Goal: Task Accomplishment & Management: Manage account settings

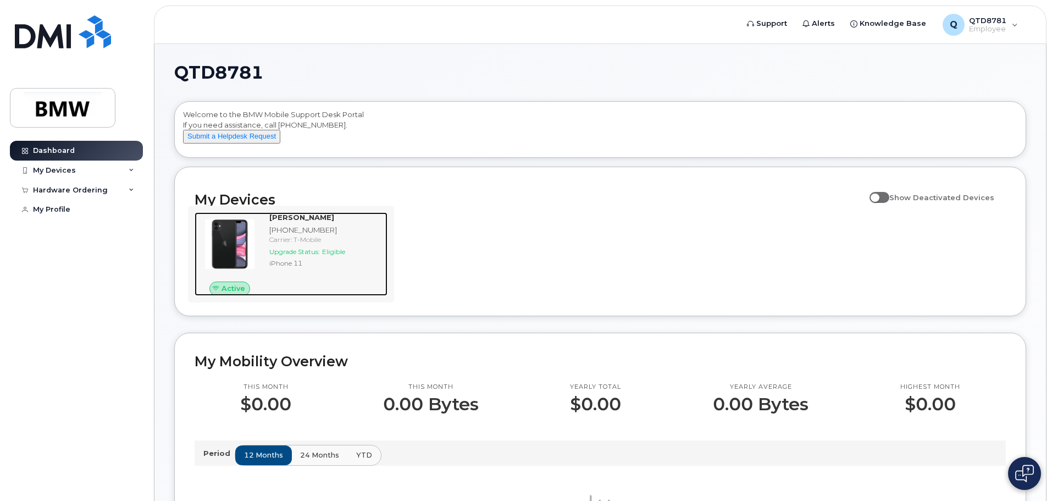
click at [250, 237] on img at bounding box center [229, 244] width 53 height 53
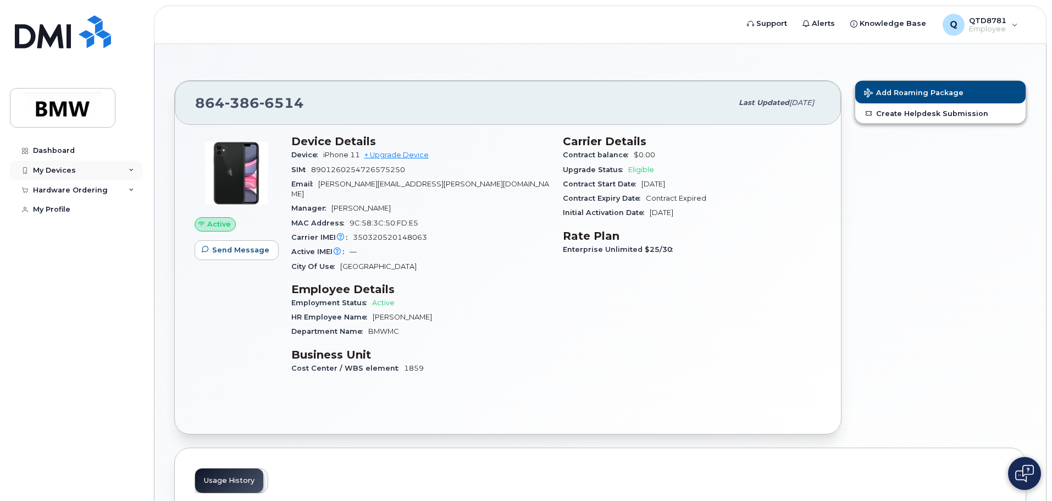
click at [115, 174] on div "My Devices" at bounding box center [76, 170] width 133 height 20
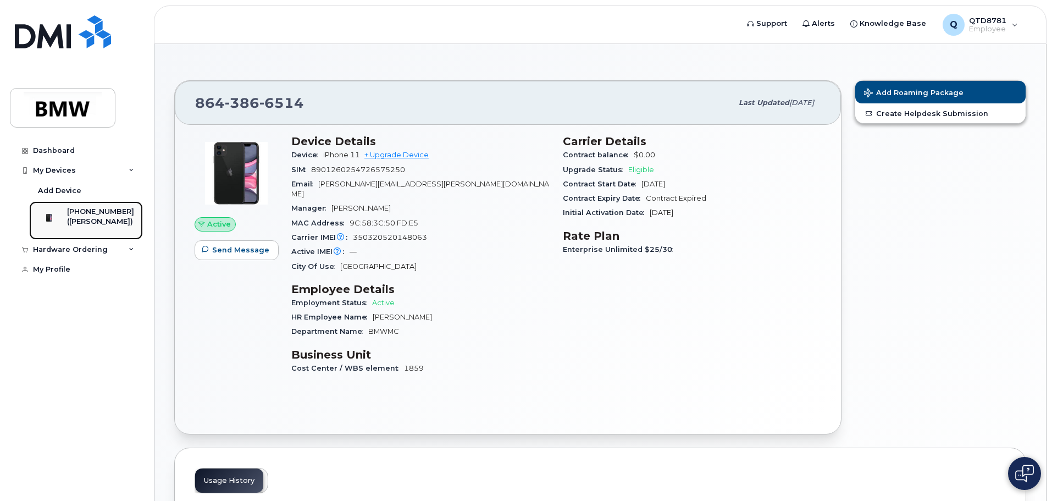
click at [103, 226] on div "([PERSON_NAME])" at bounding box center [100, 222] width 67 height 10
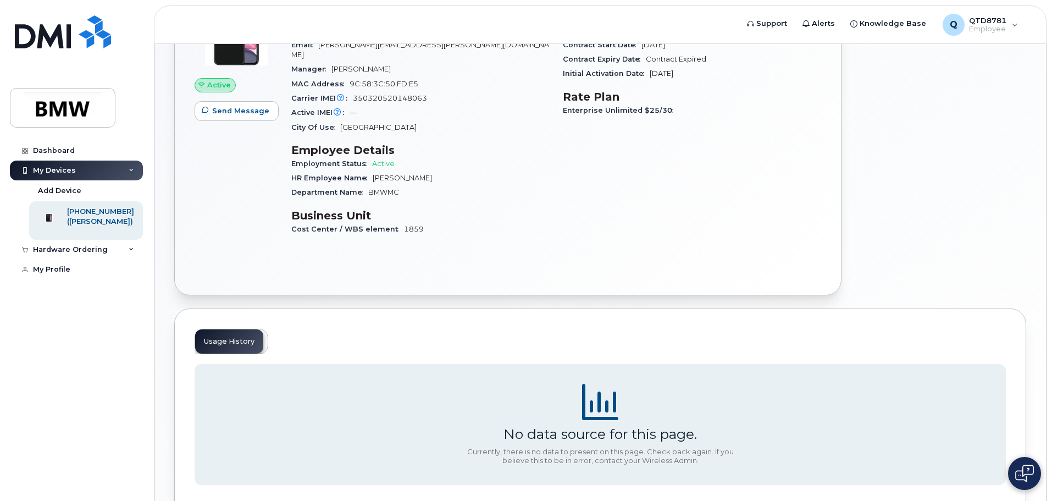
scroll to position [198, 0]
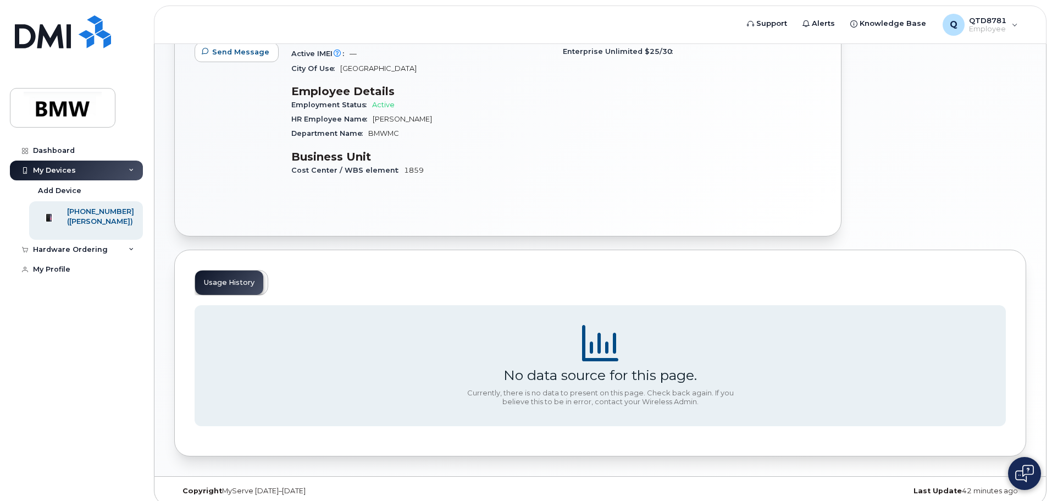
click at [253, 270] on div "Usage History" at bounding box center [232, 282] width 74 height 25
